Goal: Task Accomplishment & Management: Manage account settings

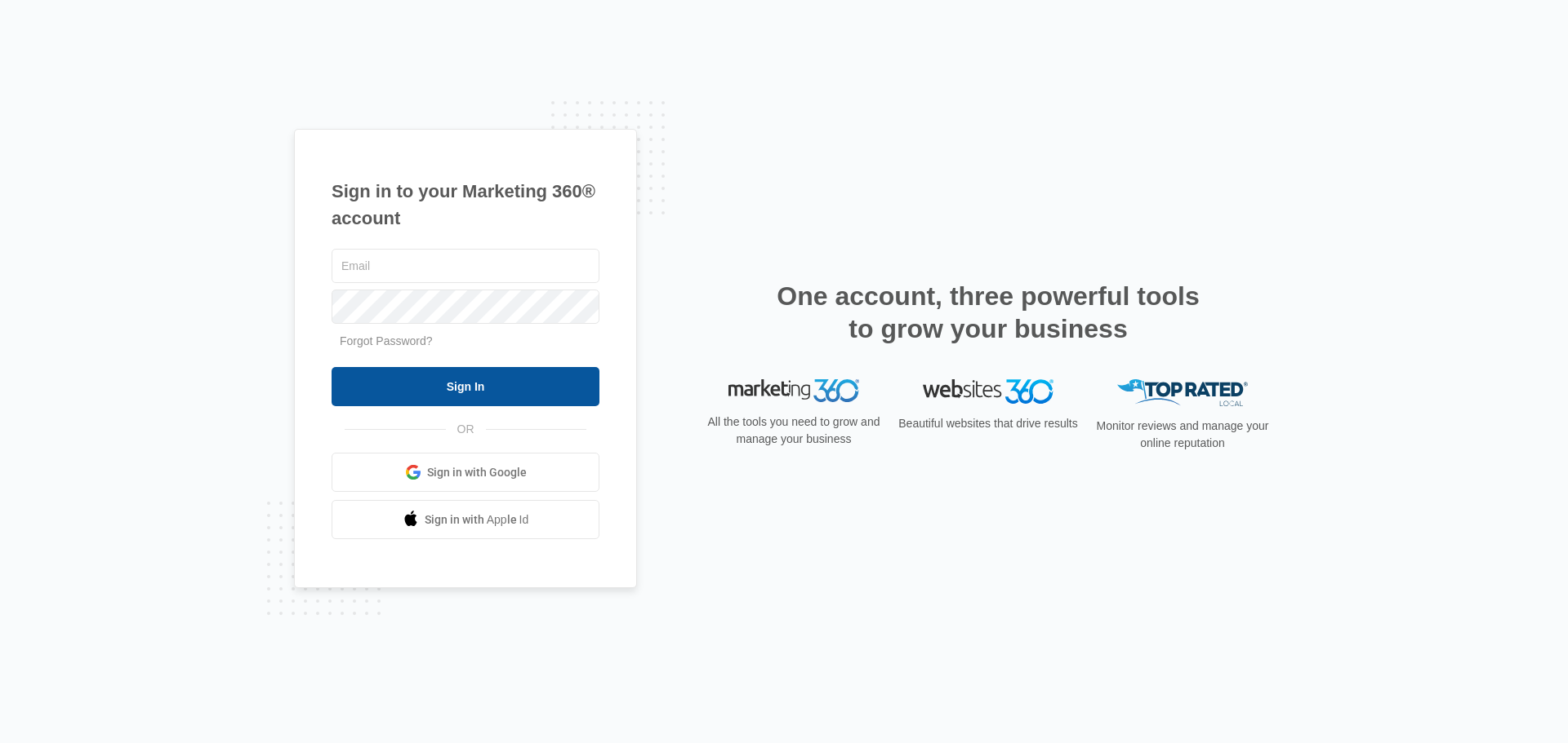
type input "[EMAIL_ADDRESS][DOMAIN_NAME]"
click at [569, 393] on input "Sign In" at bounding box center [464, 387] width 268 height 39
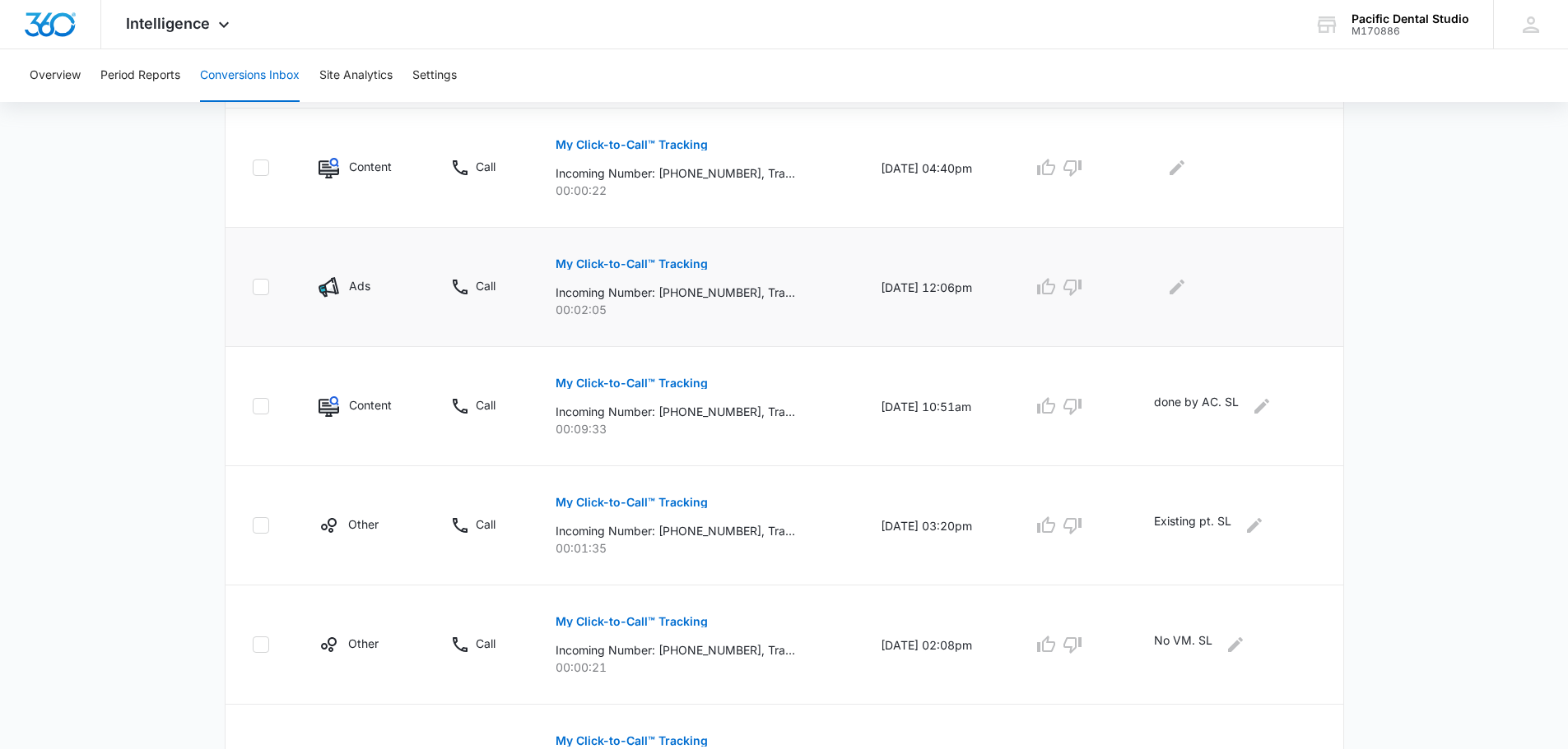
scroll to position [658, 0]
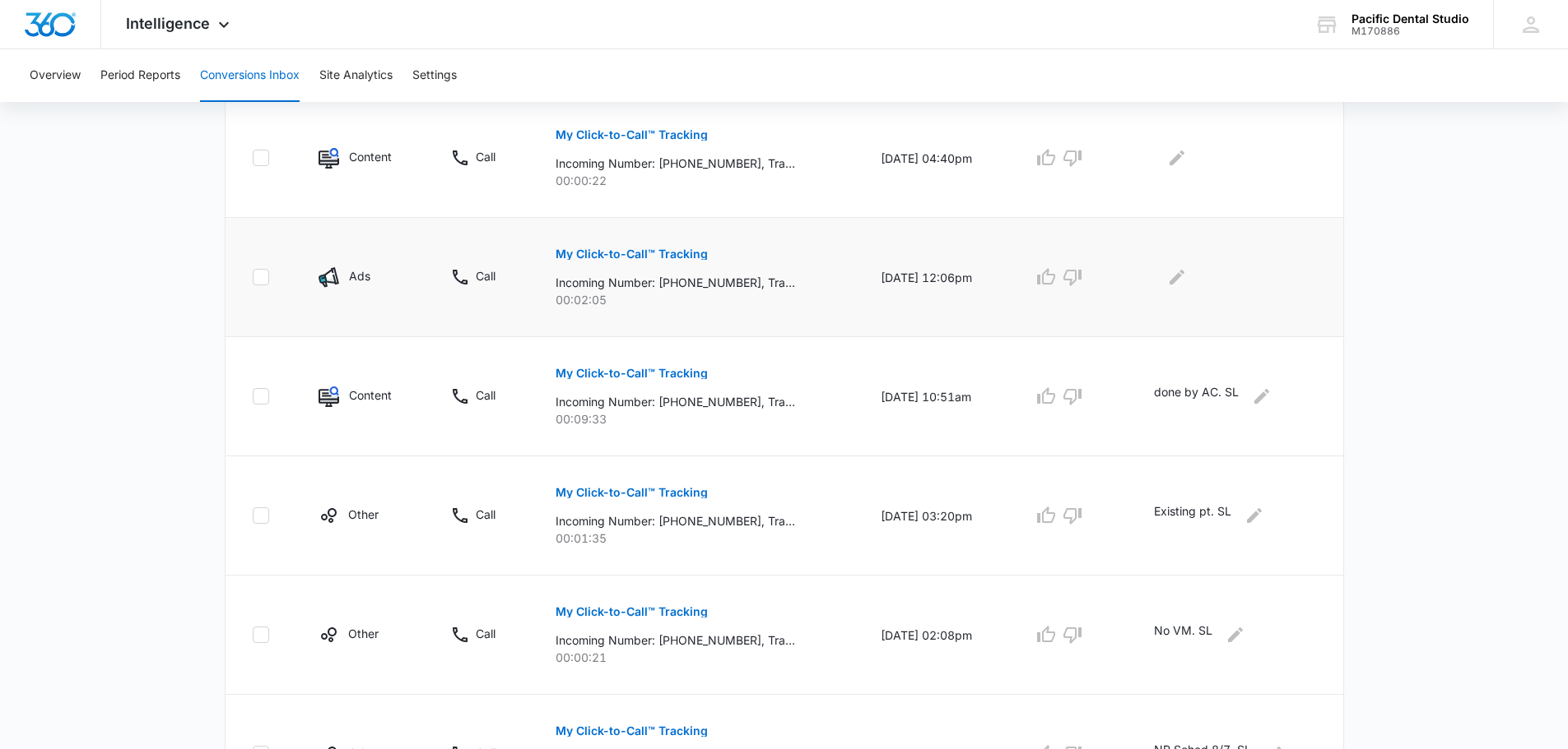
click at [634, 252] on p "My Click-to-Call™ Tracking" at bounding box center [631, 254] width 152 height 12
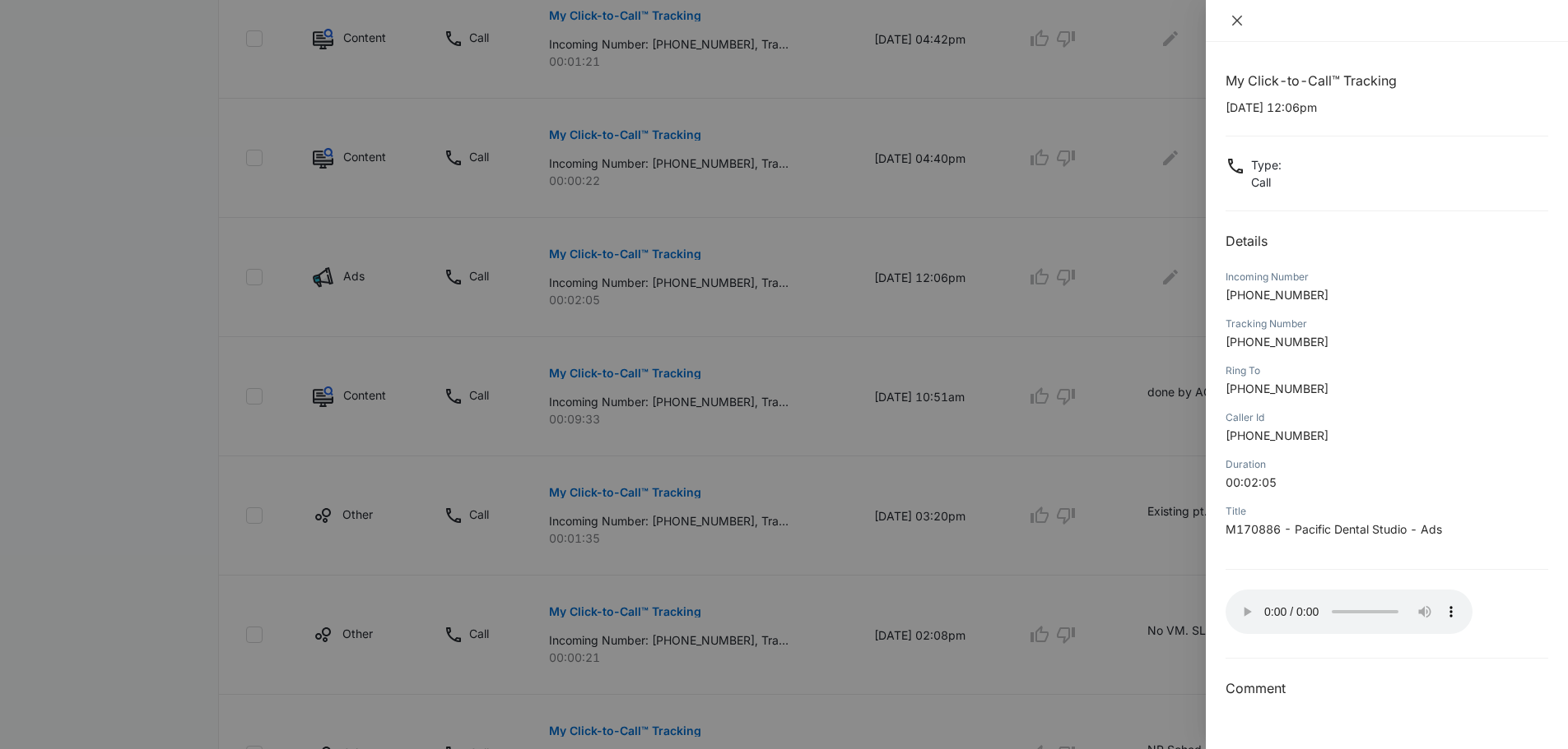
click at [1239, 20] on icon "close" at bounding box center [1237, 20] width 13 height 13
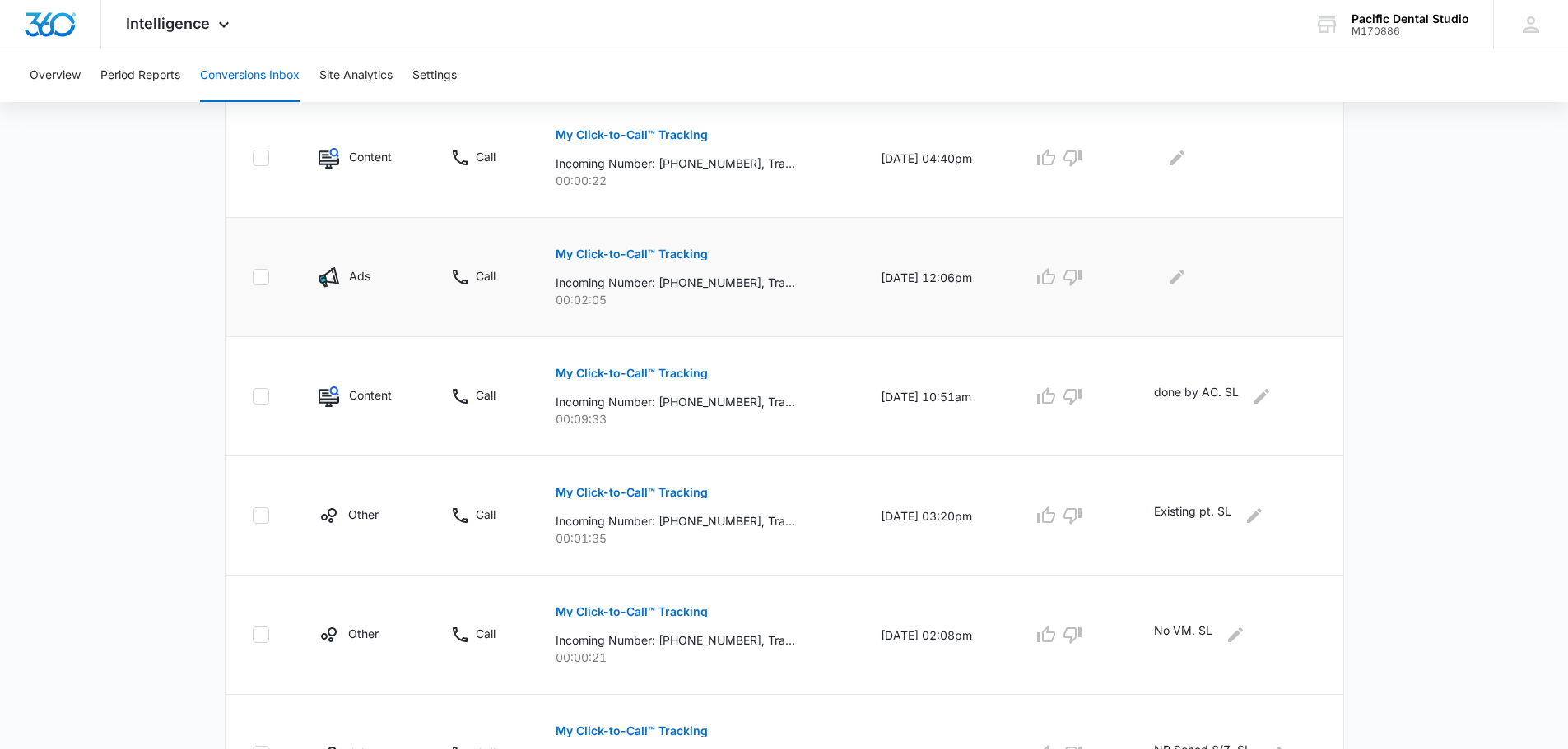
click at [1184, 293] on td at bounding box center [1238, 278] width 209 height 119
click at [1184, 279] on icon "Edit Comments" at bounding box center [1176, 277] width 15 height 15
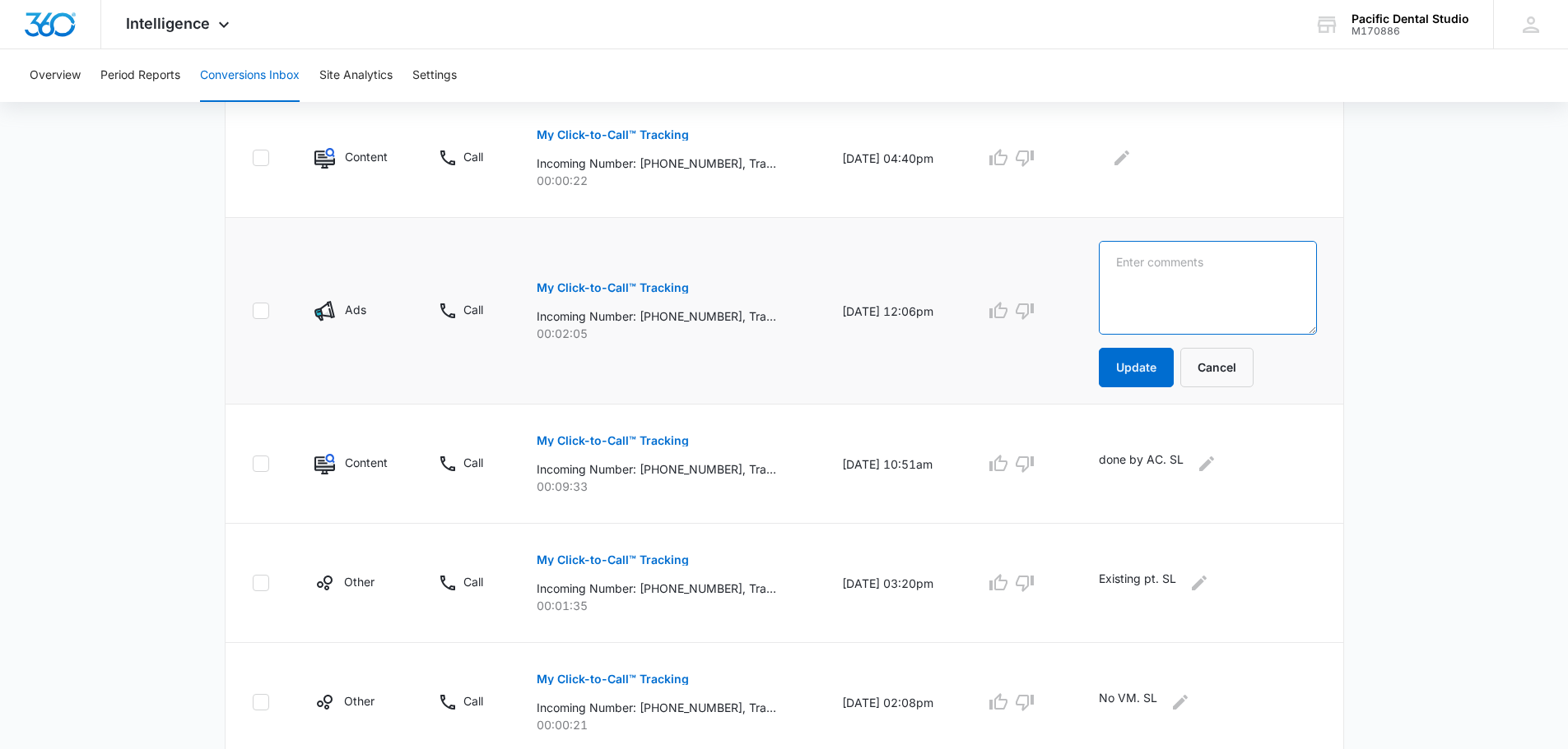
click at [1193, 266] on textarea at bounding box center [1208, 287] width 218 height 93
type textarea "Done by AC. SL"
click at [1166, 358] on button "Update" at bounding box center [1136, 367] width 75 height 39
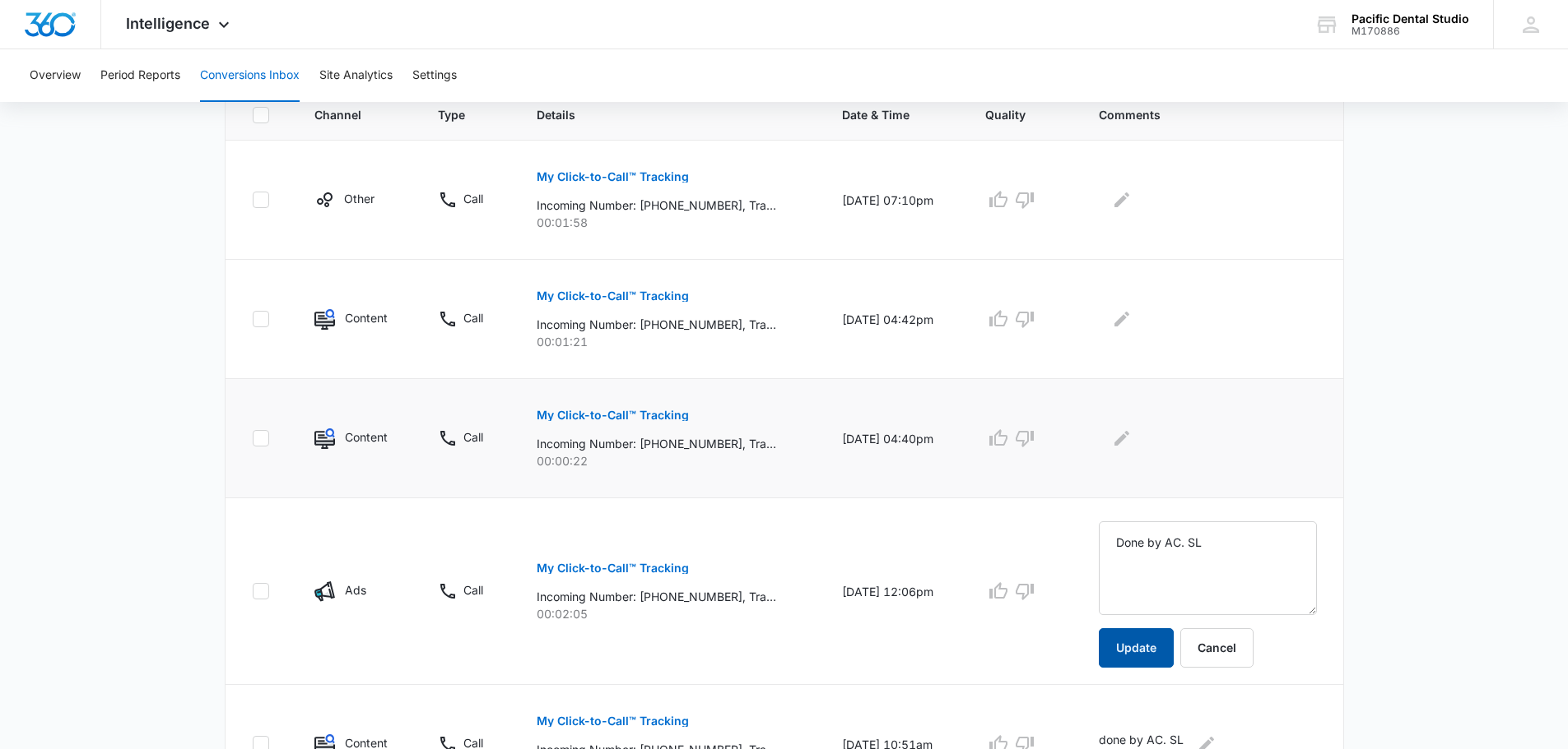
scroll to position [329, 0]
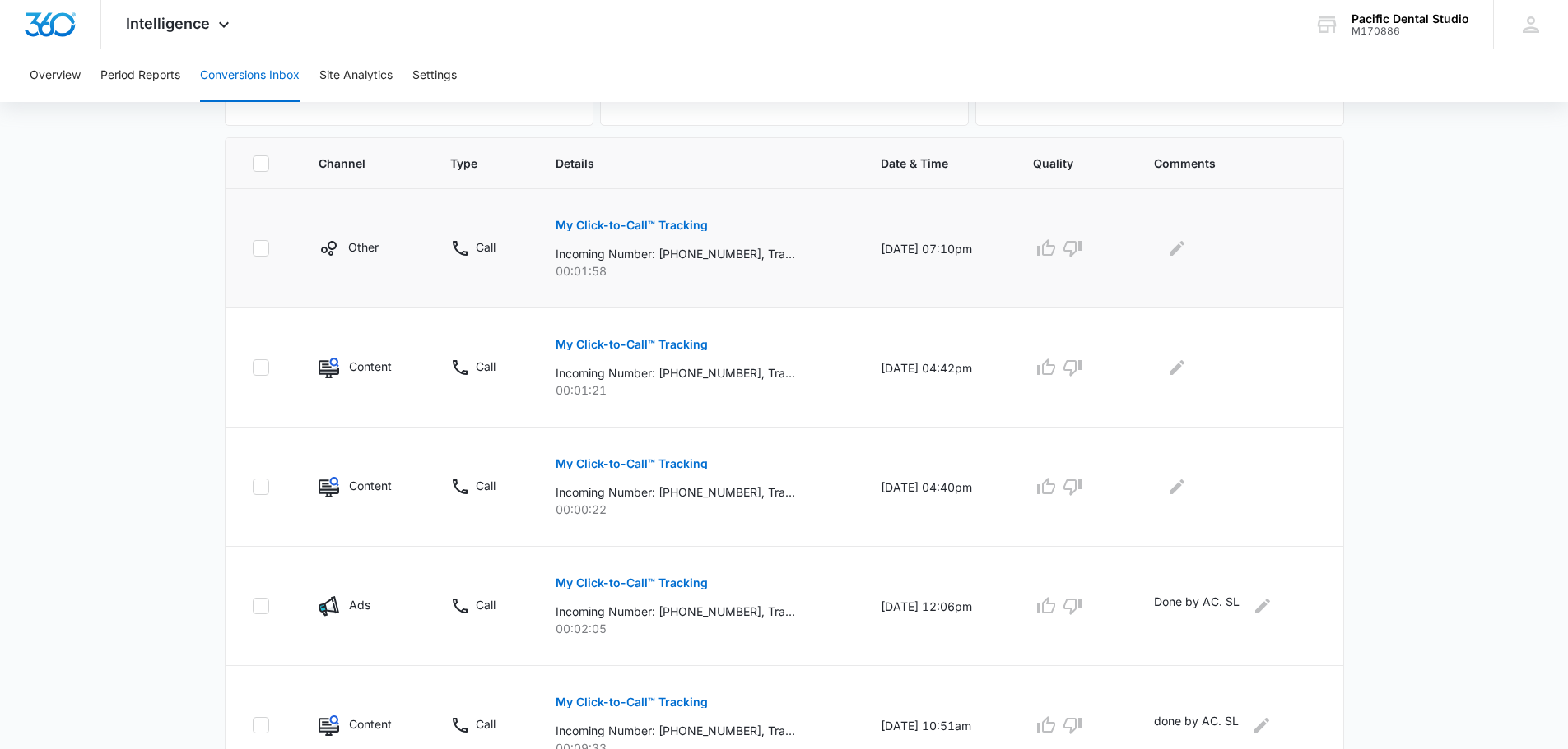
click at [661, 228] on p "My Click-to-Call™ Tracking" at bounding box center [631, 225] width 152 height 12
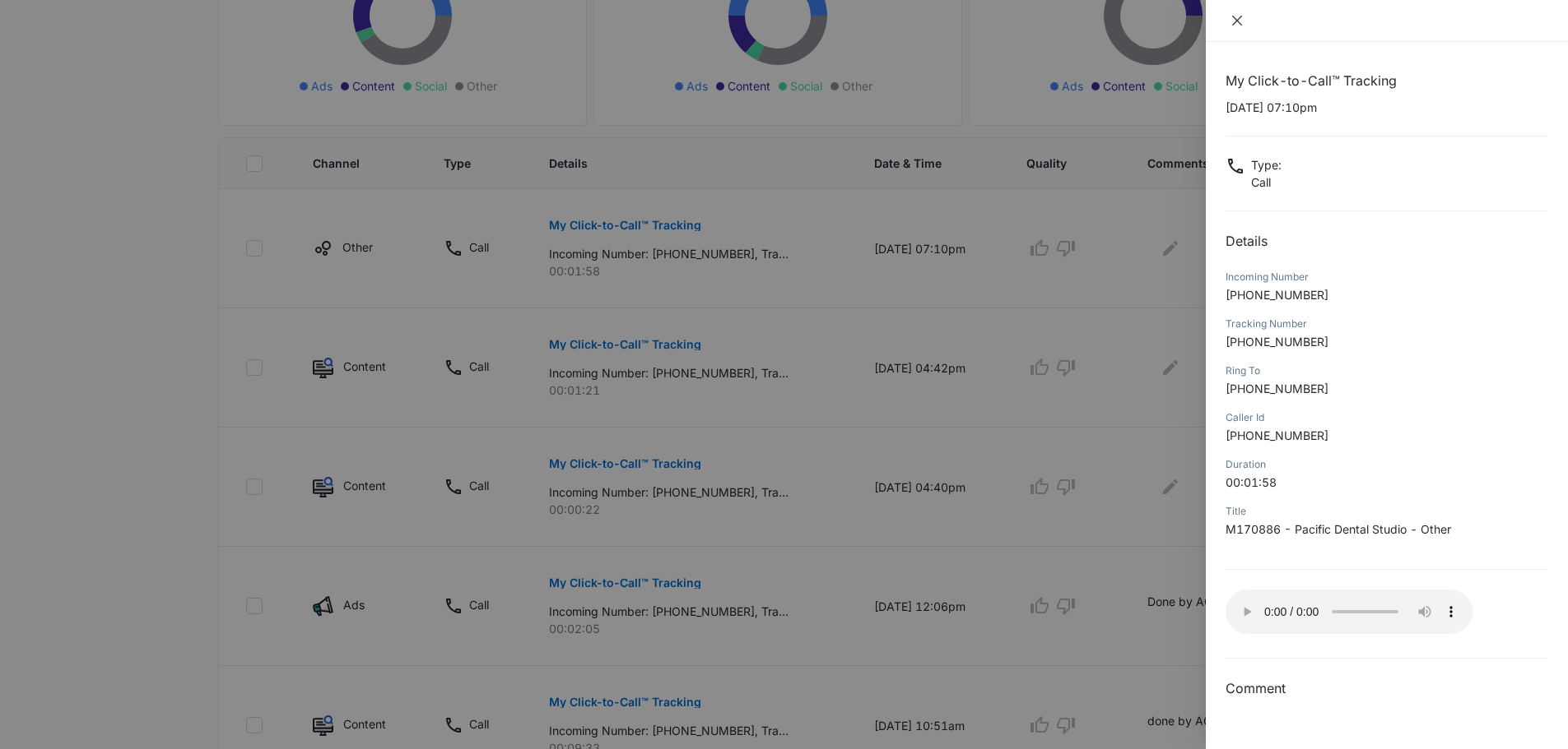
click at [1234, 24] on icon "close" at bounding box center [1236, 20] width 10 height 10
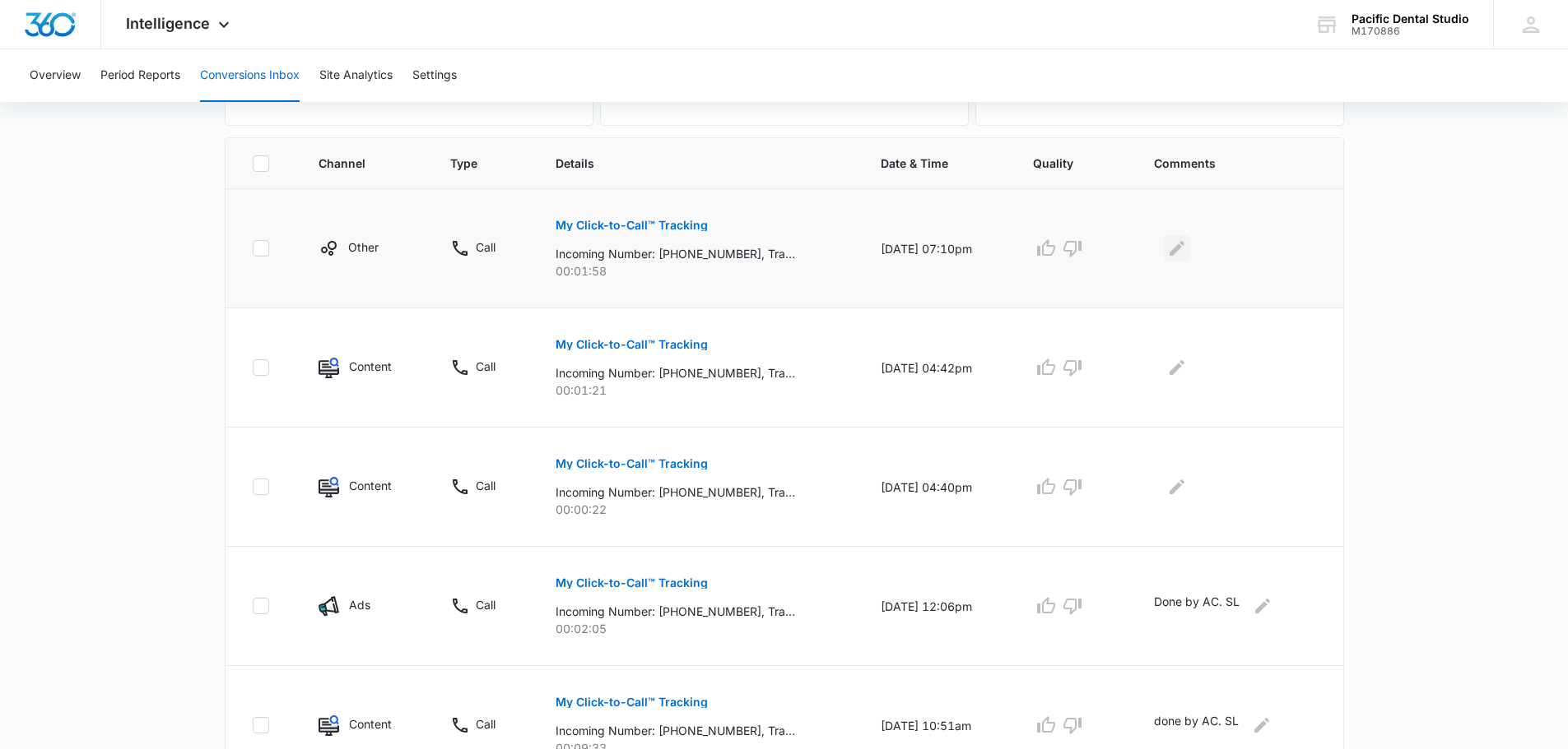
click at [1178, 250] on icon "Edit Comments" at bounding box center [1176, 248] width 15 height 15
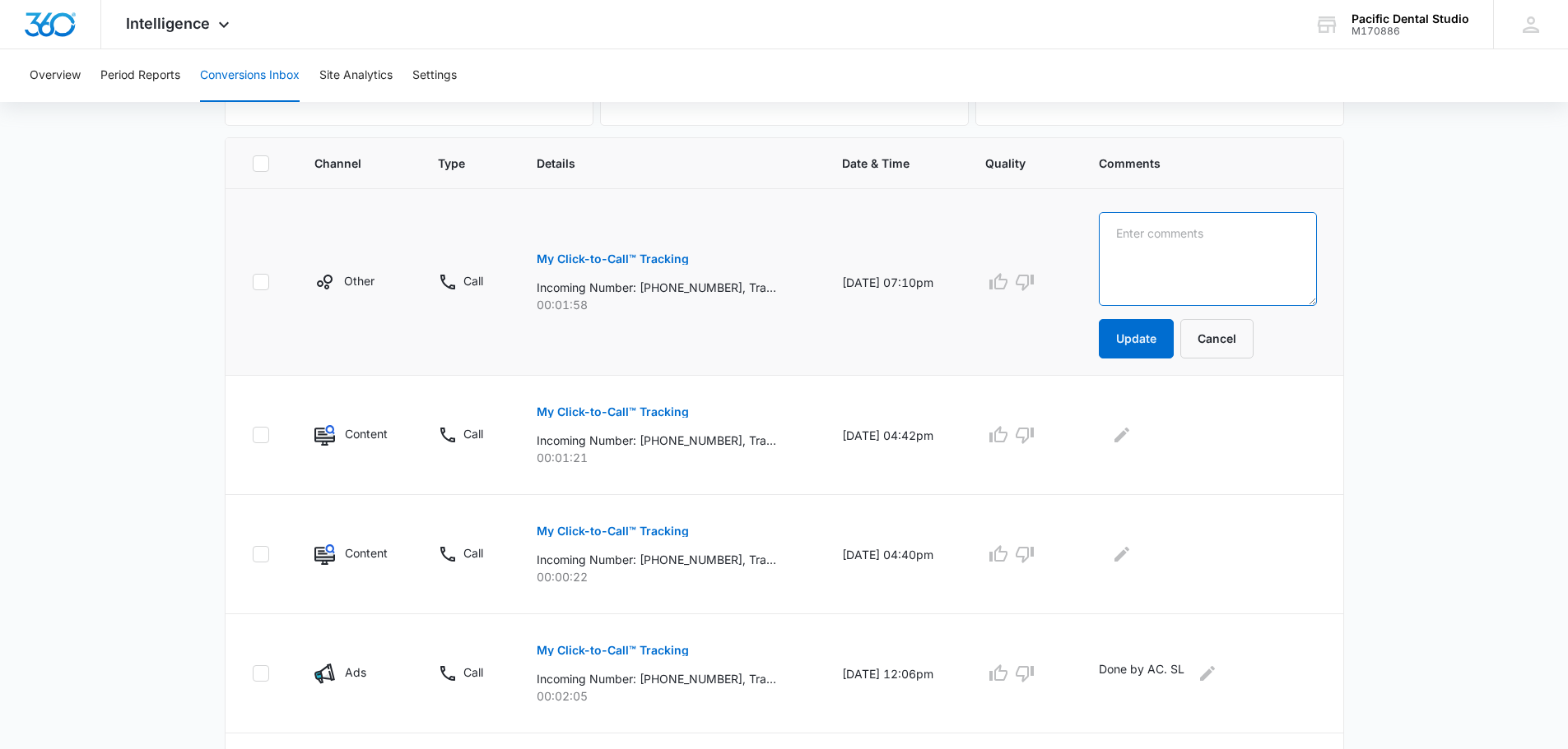
click at [1187, 269] on textarea at bounding box center [1208, 259] width 218 height 93
type textarea "[PERSON_NAME] existing pt. SL"
click at [1165, 334] on button "Update" at bounding box center [1136, 339] width 75 height 39
click at [1160, 346] on button "Update" at bounding box center [1136, 339] width 75 height 39
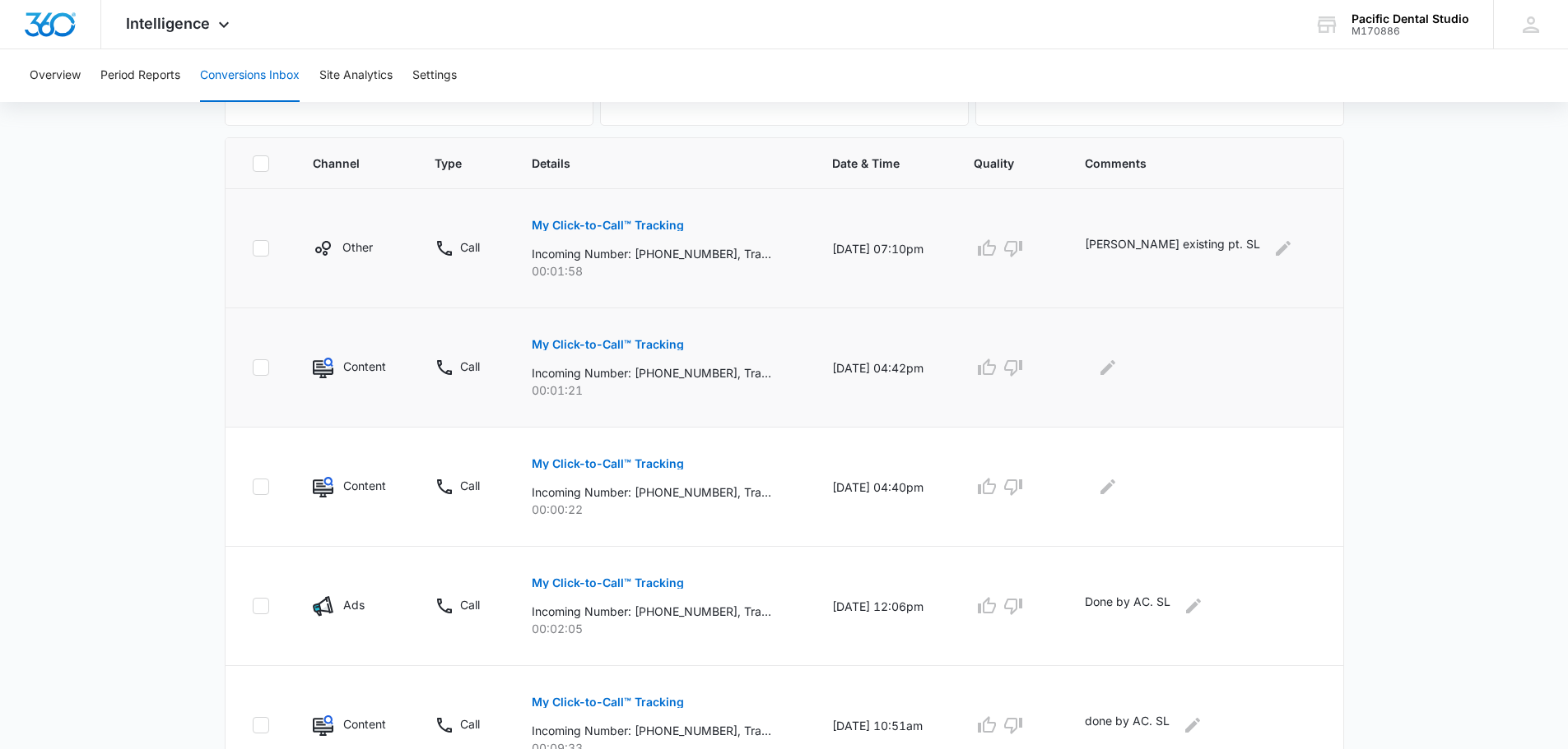
click at [587, 339] on p "My Click-to-Call™ Tracking" at bounding box center [607, 344] width 152 height 12
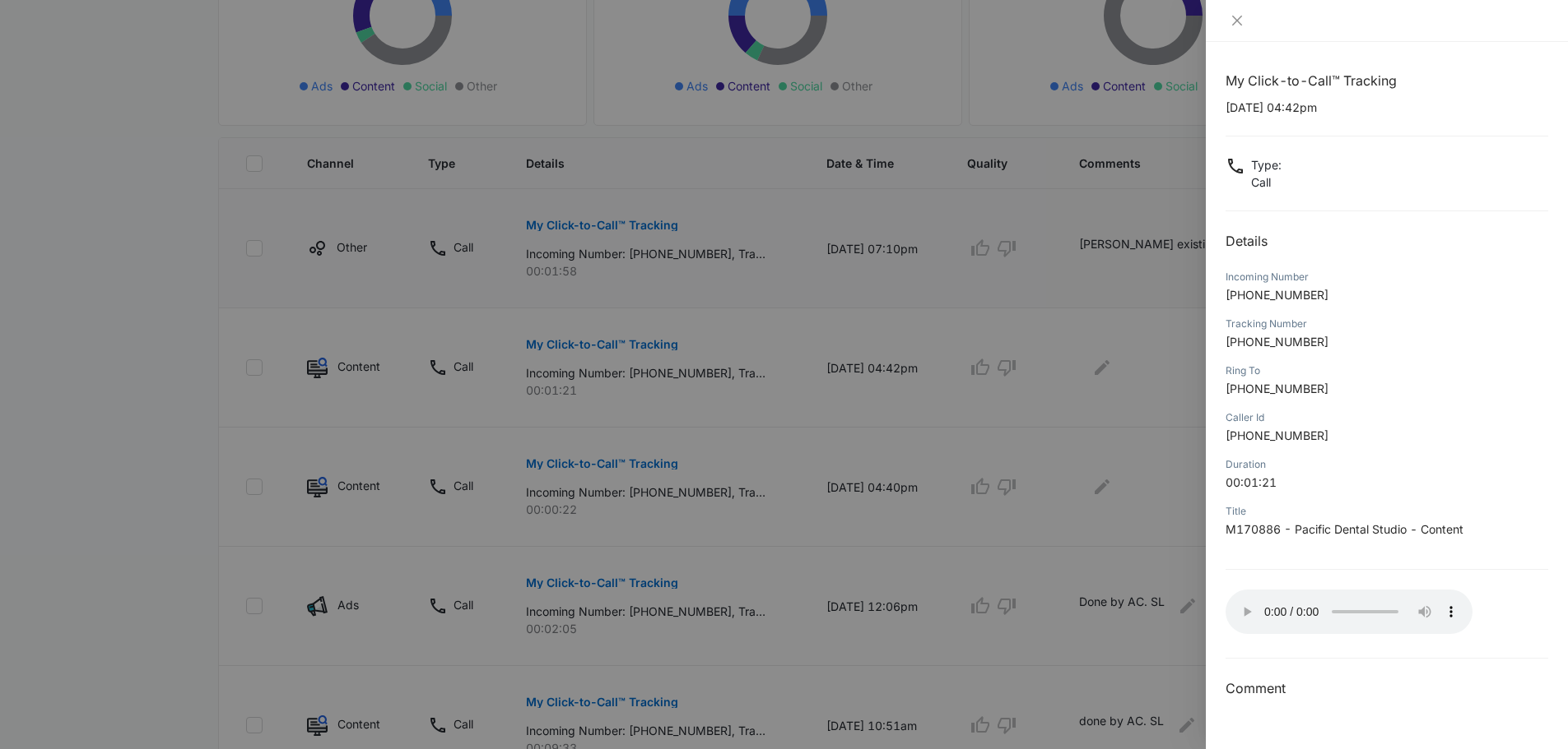
click at [1124, 387] on div at bounding box center [784, 374] width 1568 height 749
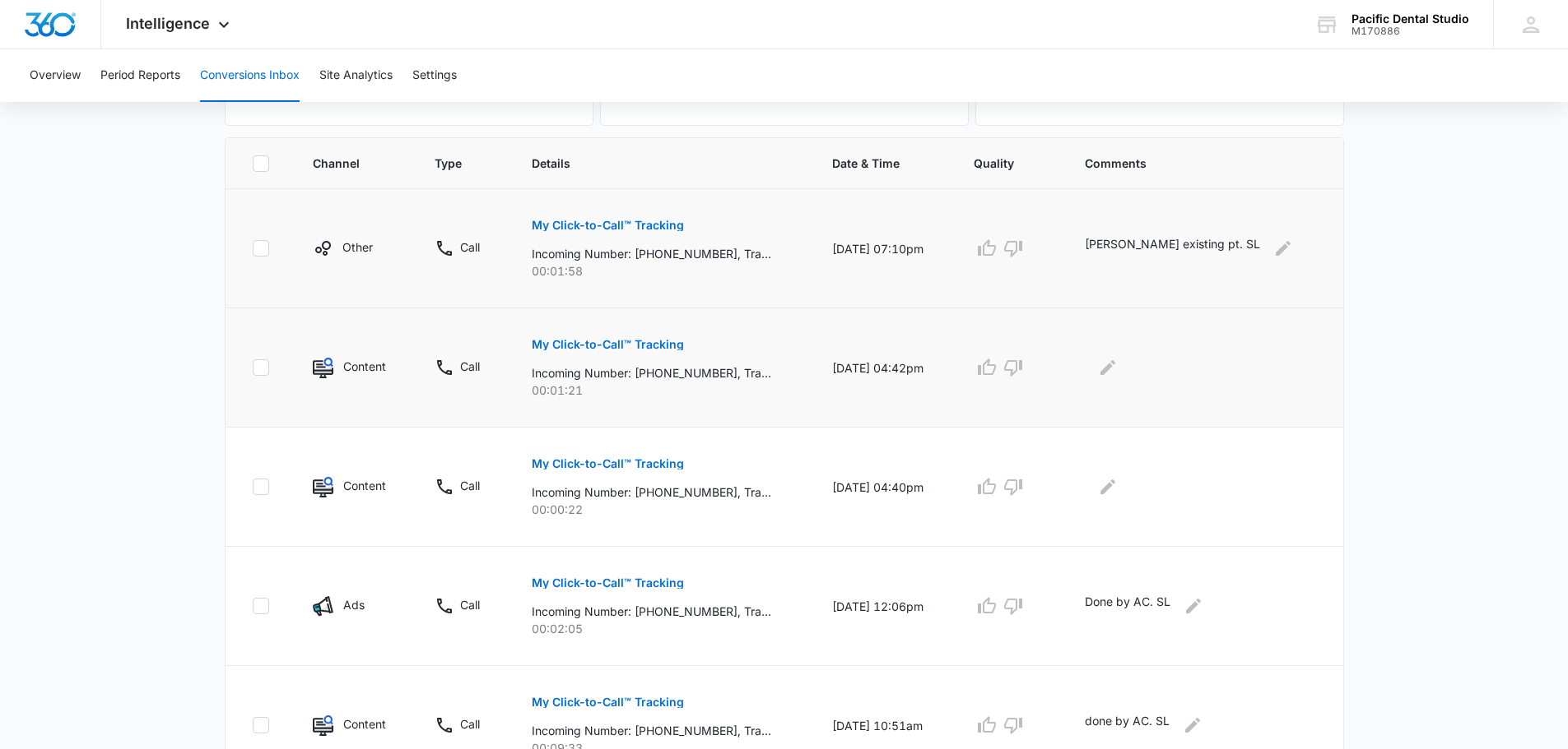
click at [589, 341] on p "My Click-to-Call™ Tracking" at bounding box center [607, 344] width 152 height 12
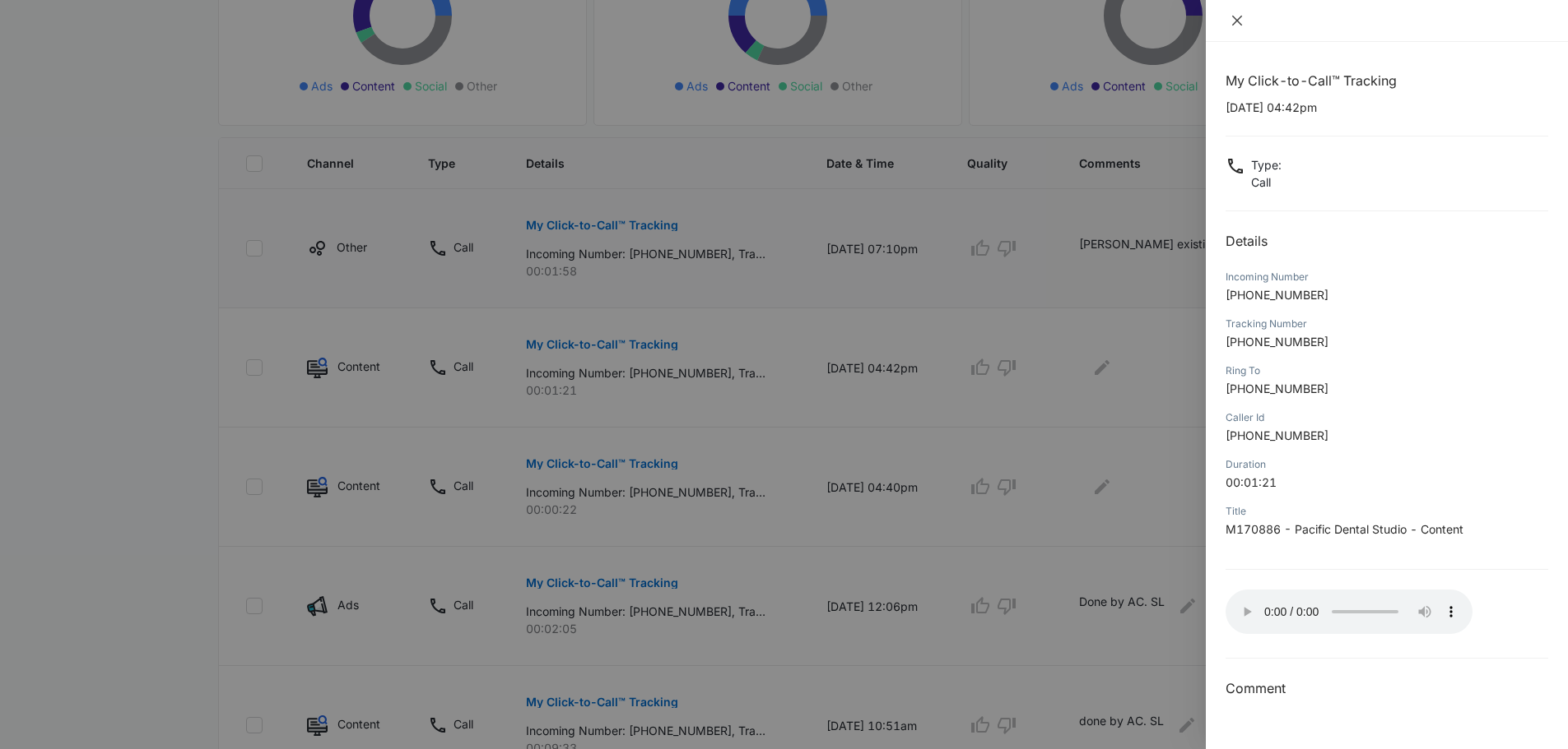
click at [1232, 24] on icon "close" at bounding box center [1237, 20] width 13 height 13
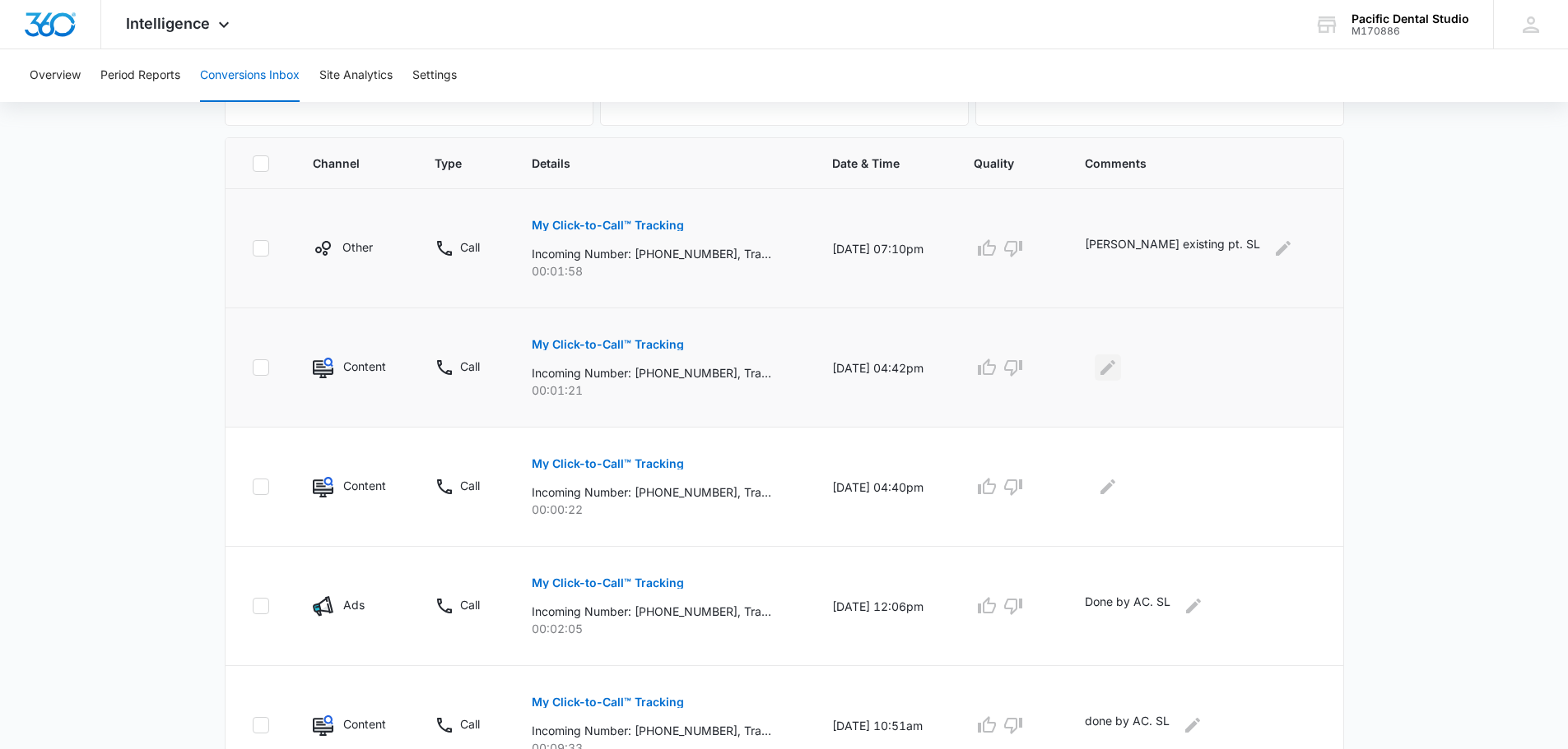
click at [1115, 373] on icon "Edit Comments" at bounding box center [1107, 367] width 15 height 15
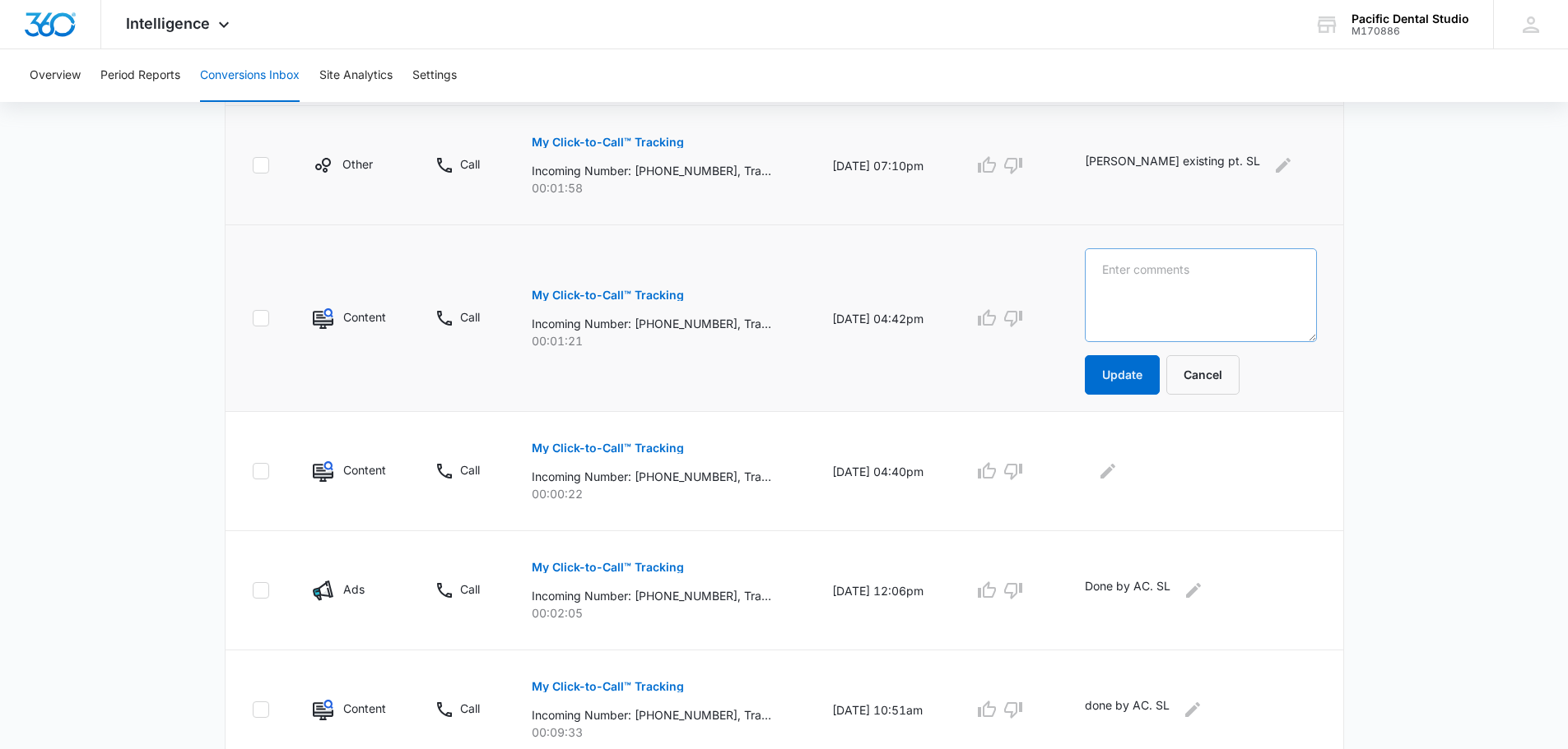
scroll to position [409, 0]
click at [1156, 290] on textarea at bounding box center [1200, 298] width 231 height 93
drag, startPoint x: 651, startPoint y: 323, endPoint x: 728, endPoint y: 326, distance: 77.1
click at [728, 326] on p "Incoming Number: [PHONE_NUMBER], Tracking Number: [PHONE_NUMBER], Ring To: [PHO…" at bounding box center [651, 326] width 239 height 17
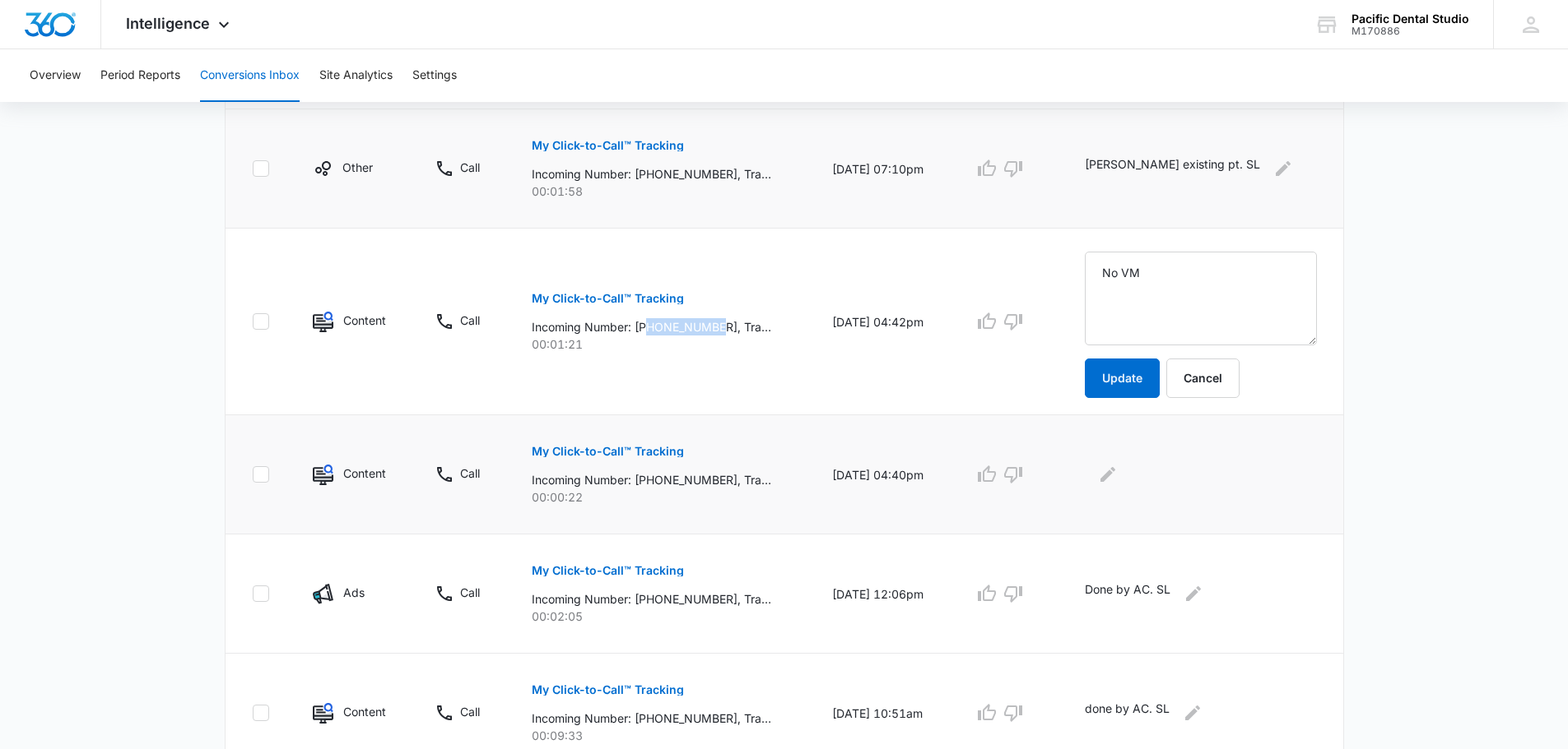
copy p "8086832631"
drag, startPoint x: 1203, startPoint y: 286, endPoint x: 1118, endPoint y: 275, distance: 85.7
click at [1118, 275] on td "No VM Update Cancel" at bounding box center [1204, 322] width 278 height 187
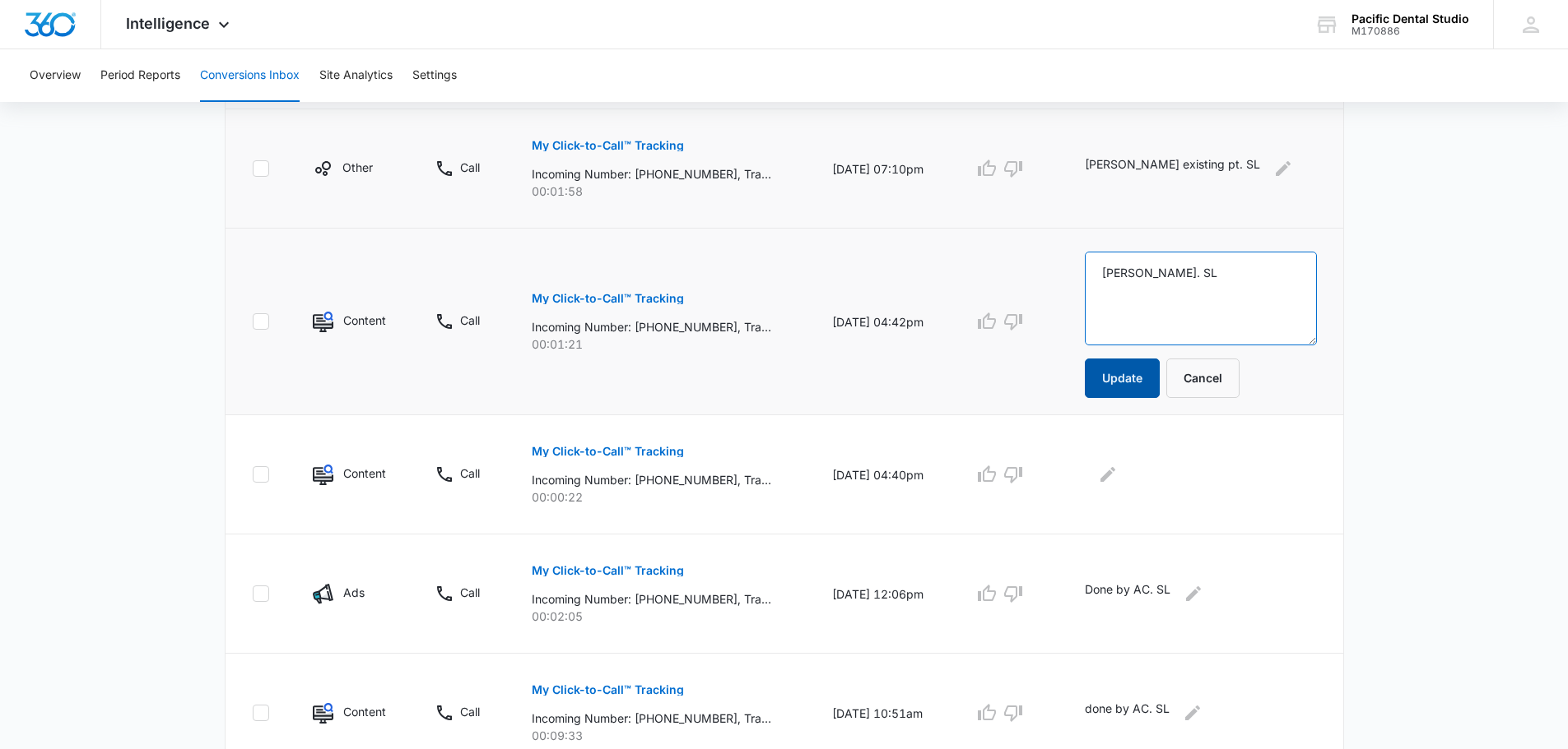
type textarea "[PERSON_NAME]. SL"
click at [1160, 390] on button "Update" at bounding box center [1122, 378] width 75 height 39
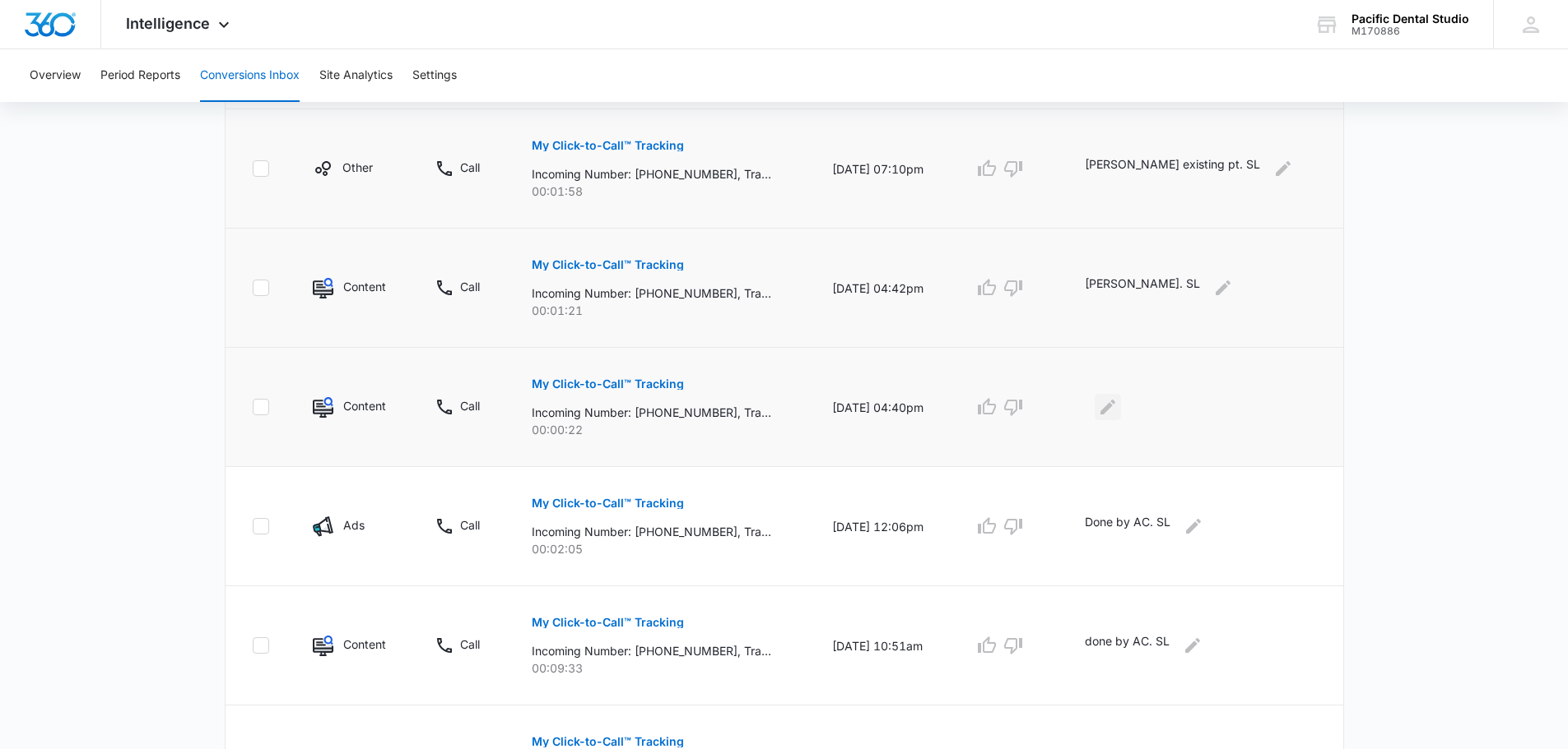
click at [1115, 407] on icon "Edit Comments" at bounding box center [1107, 407] width 15 height 15
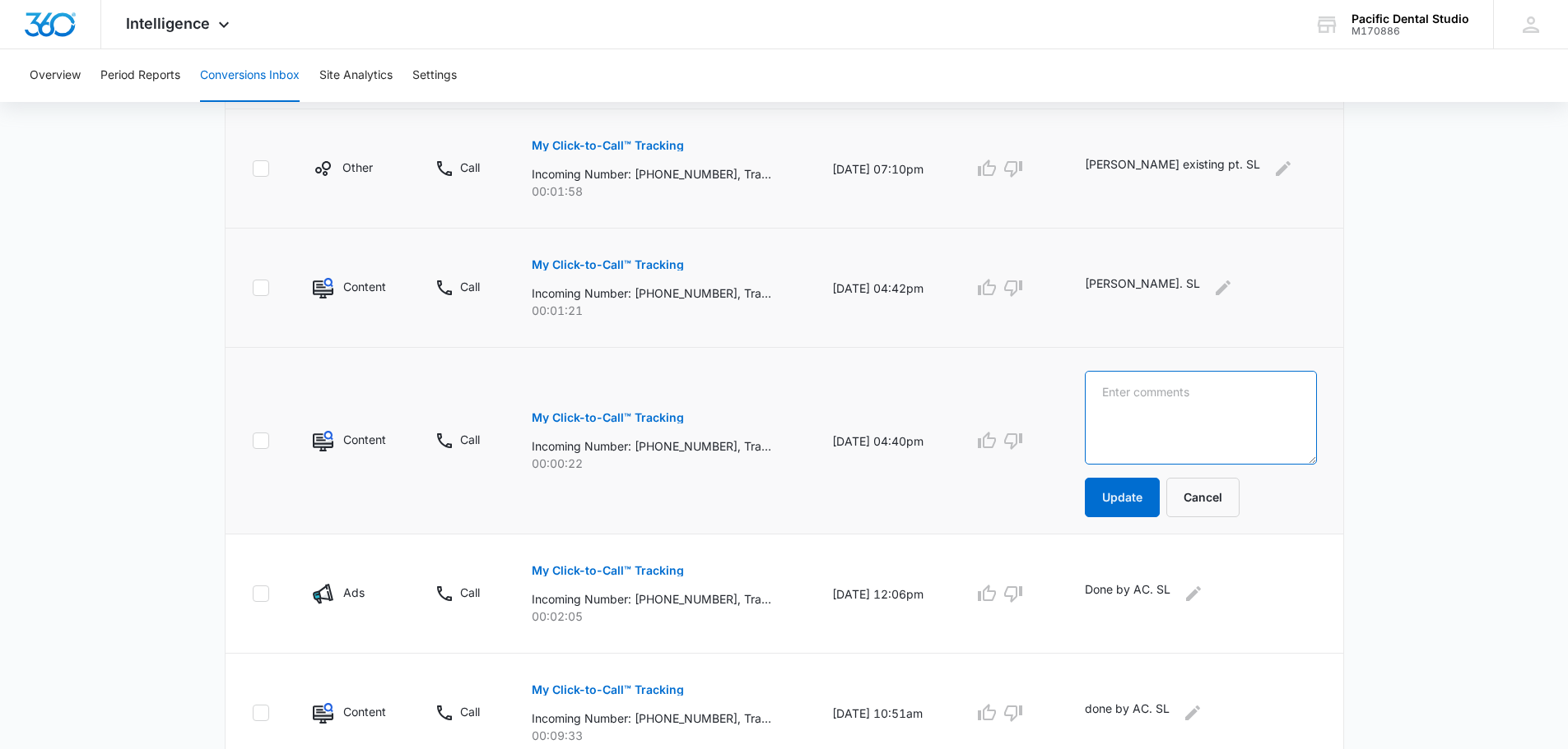
click at [1187, 416] on textarea at bounding box center [1200, 417] width 231 height 93
type textarea "Same [PERSON_NAME]. SL"
click at [1160, 500] on button "Update" at bounding box center [1122, 497] width 75 height 39
